Goal: Unclear

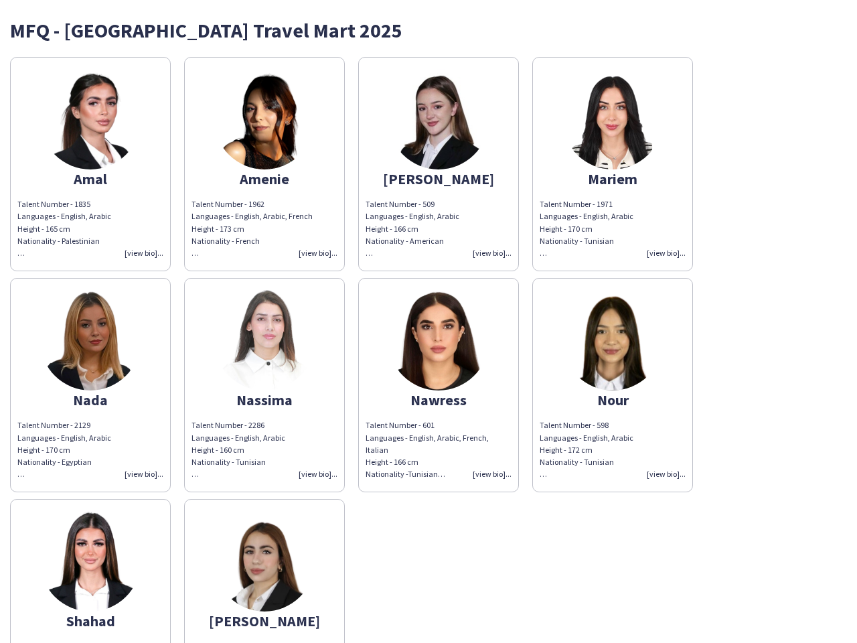
click at [429, 321] on img at bounding box center [438, 340] width 100 height 100
click at [90, 164] on img at bounding box center [90, 119] width 100 height 100
click at [265, 164] on img at bounding box center [264, 119] width 100 height 100
click at [439, 164] on img at bounding box center [438, 119] width 100 height 100
click at [613, 164] on img at bounding box center [613, 119] width 100 height 100
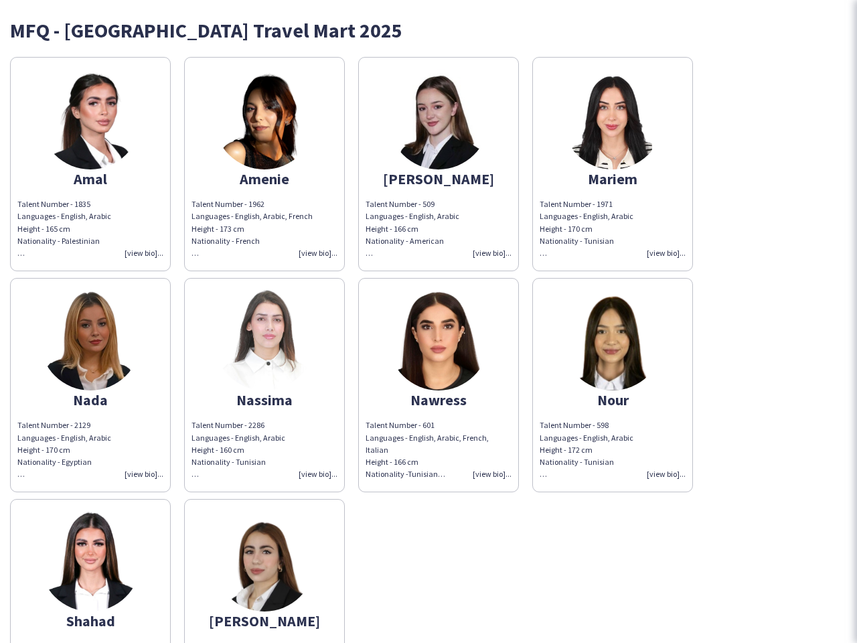
click at [90, 385] on img at bounding box center [90, 340] width 100 height 100
click at [265, 385] on img at bounding box center [264, 340] width 100 height 100
click at [439, 385] on img at bounding box center [438, 340] width 100 height 100
click at [613, 385] on img at bounding box center [613, 340] width 100 height 100
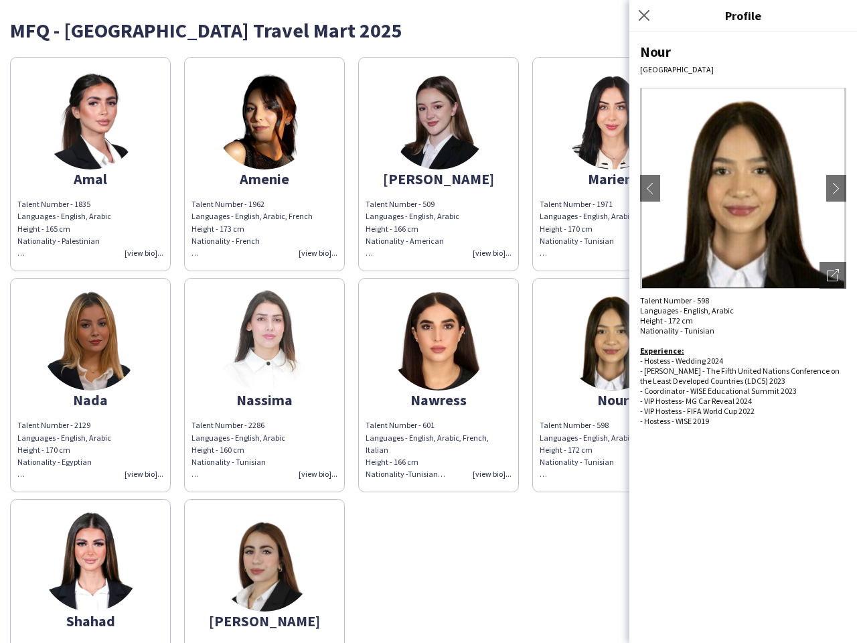
click at [90, 571] on img at bounding box center [90, 561] width 100 height 100
